Goal: Task Accomplishment & Management: Manage account settings

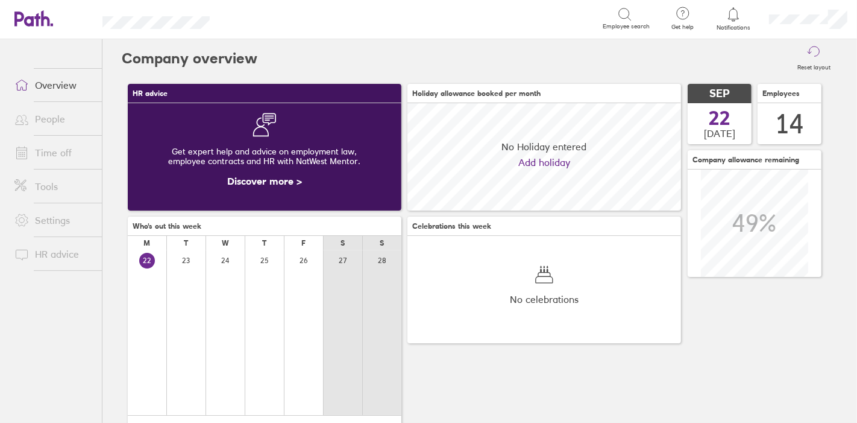
scroll to position [107, 274]
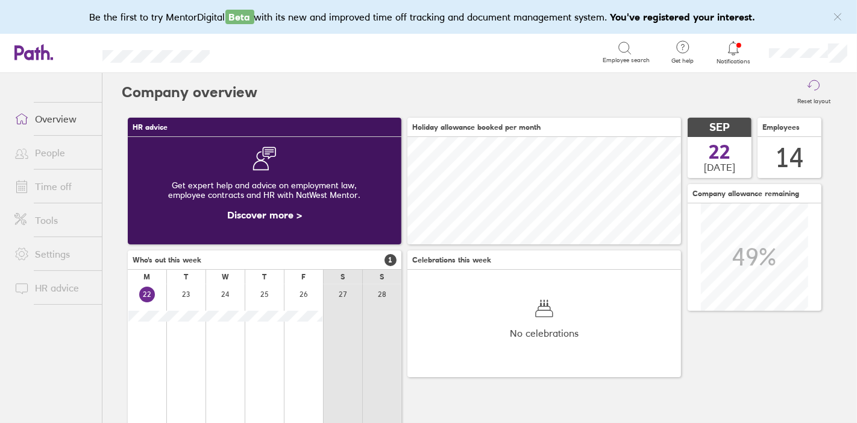
click at [734, 58] on span "Notifications" at bounding box center [733, 61] width 39 height 7
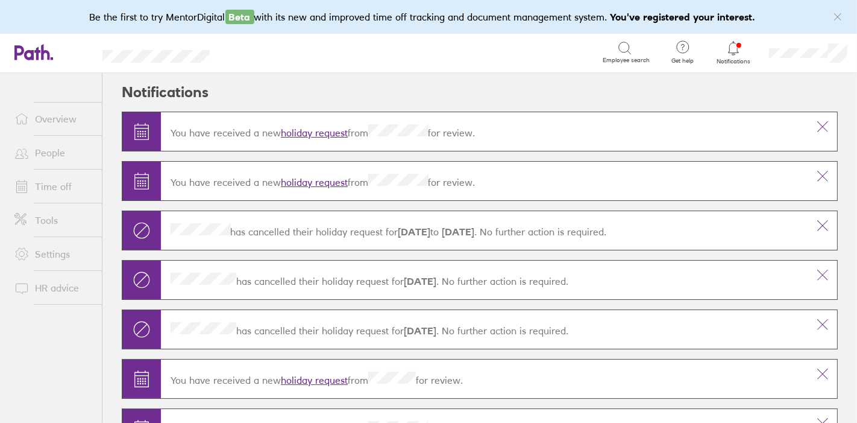
click at [322, 180] on link "holiday request" at bounding box center [314, 182] width 67 height 12
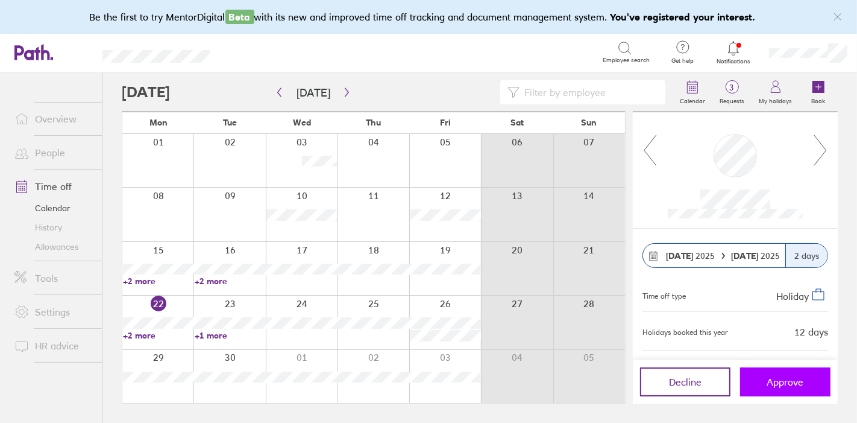
click at [781, 374] on button "Approve" at bounding box center [785, 381] width 90 height 29
click at [794, 385] on span "Approve" at bounding box center [785, 381] width 37 height 11
click at [806, 386] on button "Approve" at bounding box center [785, 381] width 90 height 29
